Goal: Task Accomplishment & Management: Complete application form

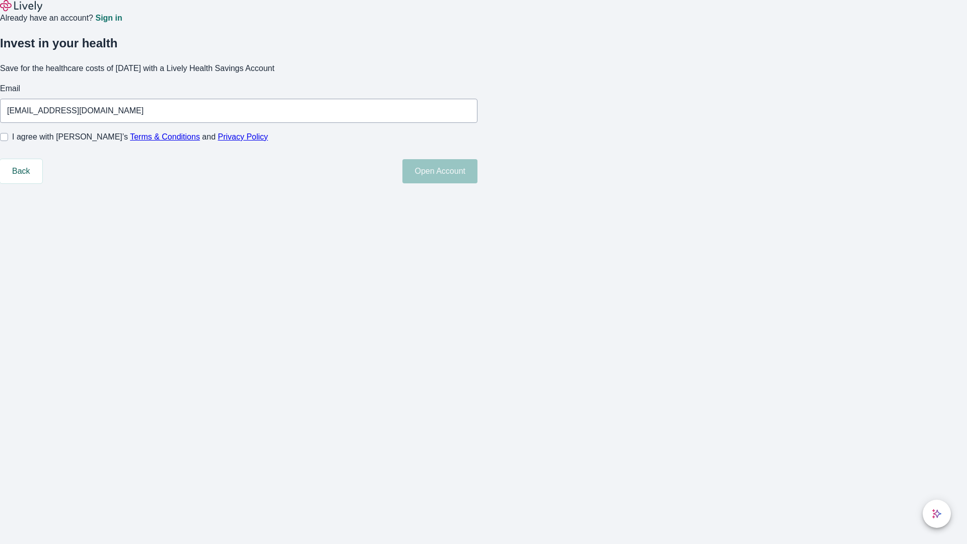
click at [8, 141] on input "I agree with Lively’s Terms & Conditions and Privacy Policy" at bounding box center [4, 137] width 8 height 8
checkbox input "true"
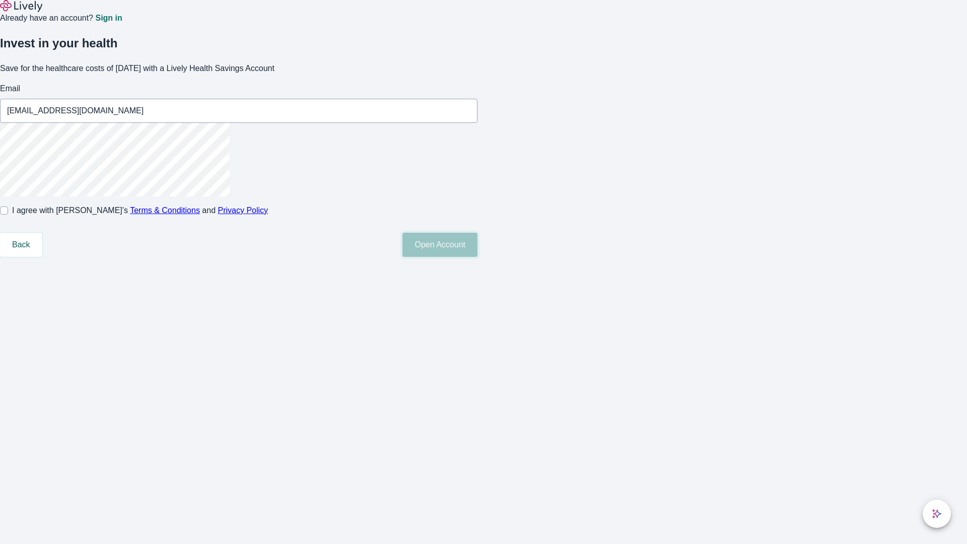
click at [477, 257] on button "Open Account" at bounding box center [439, 245] width 75 height 24
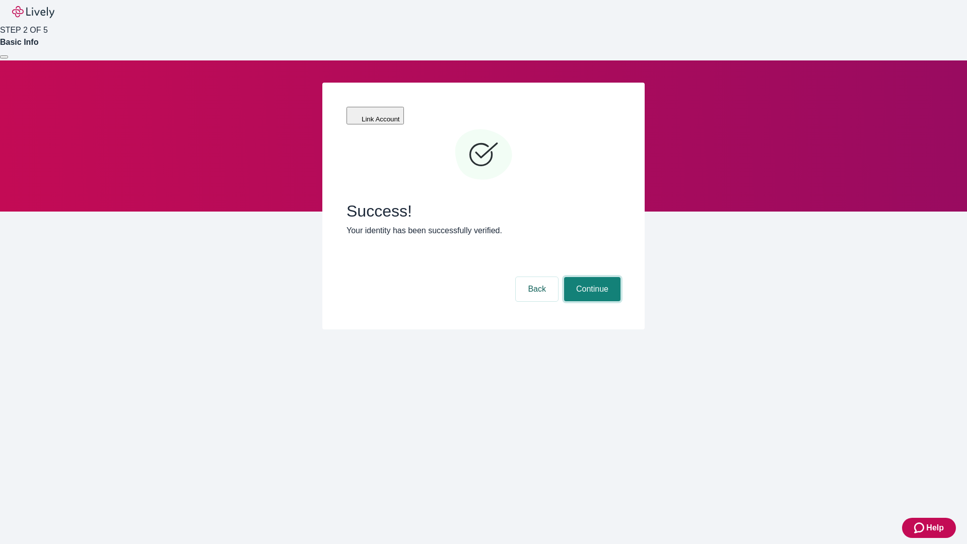
click at [591, 277] on button "Continue" at bounding box center [592, 289] width 56 height 24
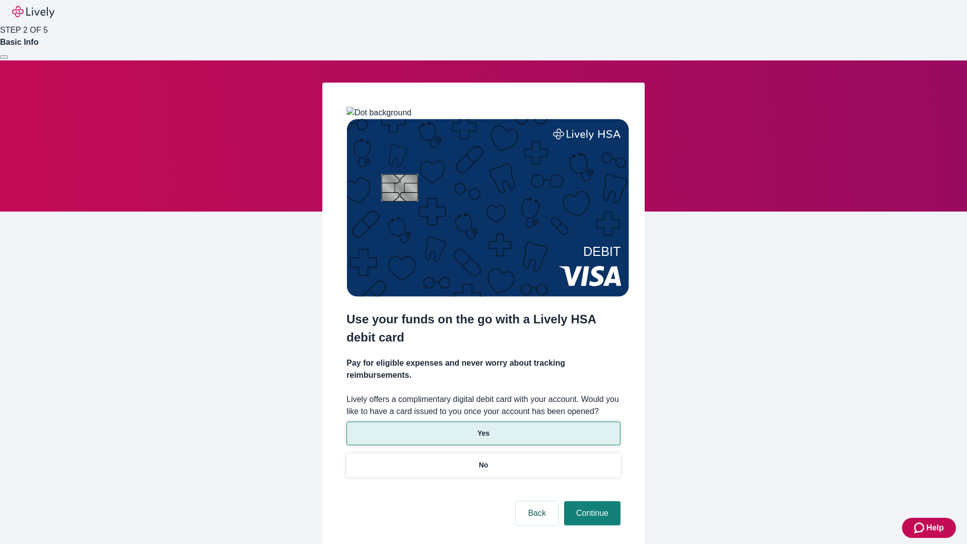
click at [483, 428] on p "Yes" at bounding box center [483, 433] width 12 height 11
click at [591, 501] on button "Continue" at bounding box center [592, 513] width 56 height 24
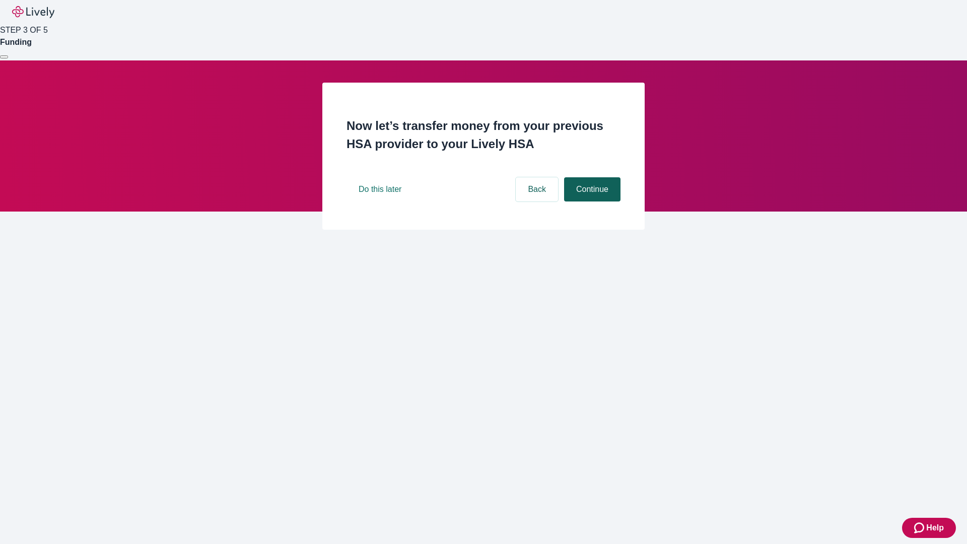
click at [591, 201] on button "Continue" at bounding box center [592, 189] width 56 height 24
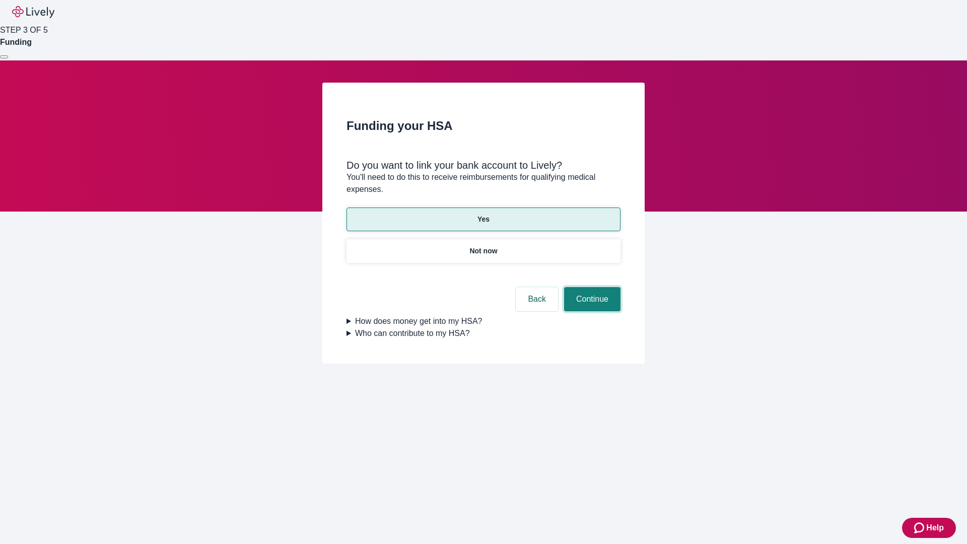
click at [591, 287] on button "Continue" at bounding box center [592, 299] width 56 height 24
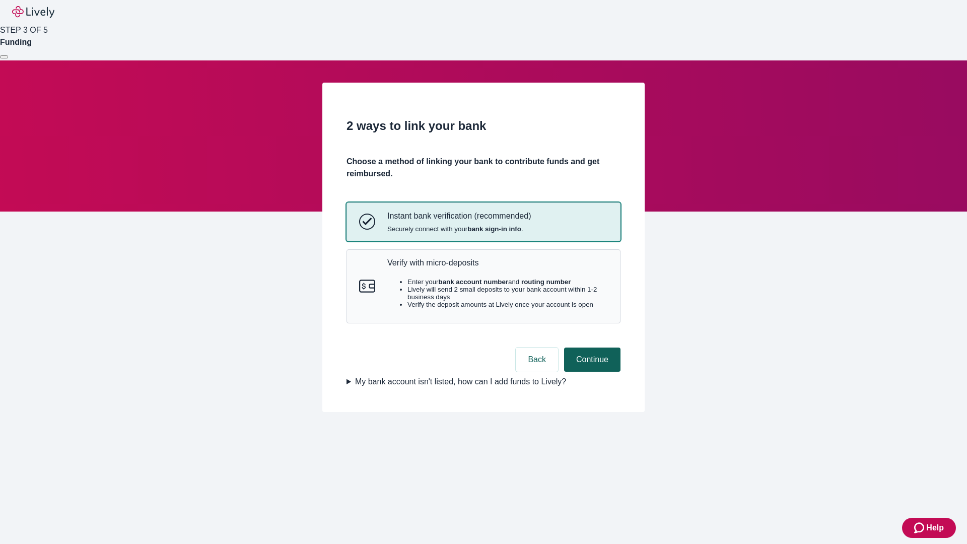
click at [497, 267] on p "Verify with micro-deposits" at bounding box center [497, 263] width 221 height 10
click at [591, 372] on button "Continue" at bounding box center [592, 359] width 56 height 24
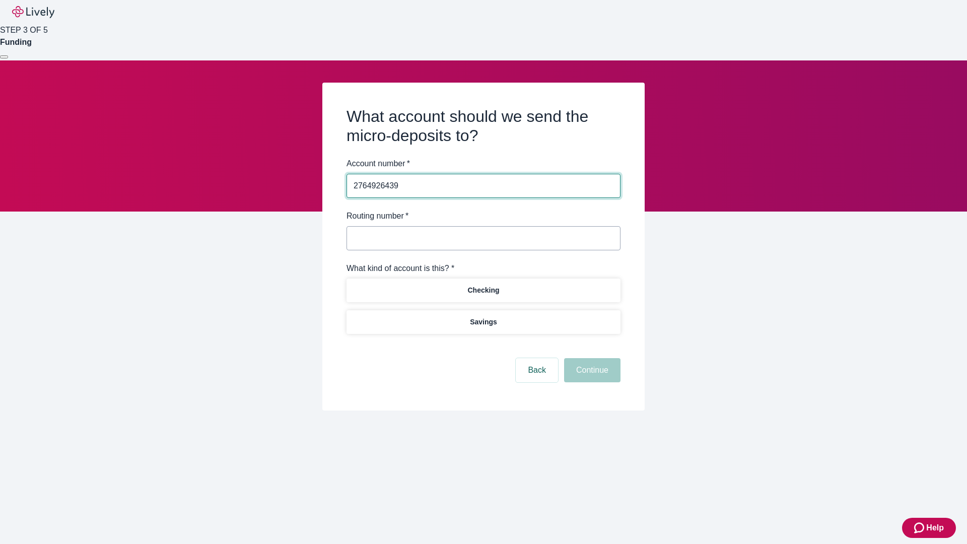
type input "2764926439"
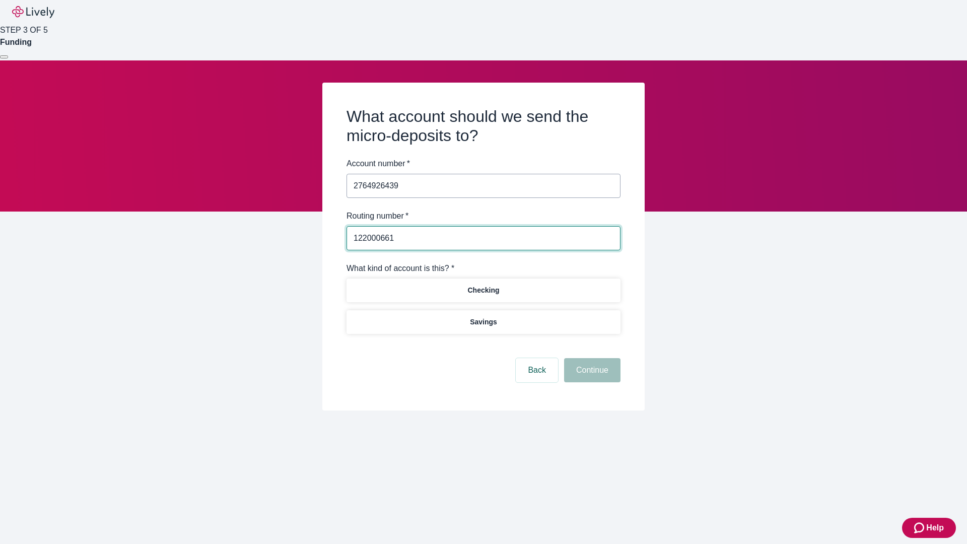
type input "122000661"
click at [483, 289] on p "Checking" at bounding box center [483, 290] width 32 height 11
click at [591, 372] on button "Continue" at bounding box center [592, 370] width 56 height 24
